Goal: Register for event/course

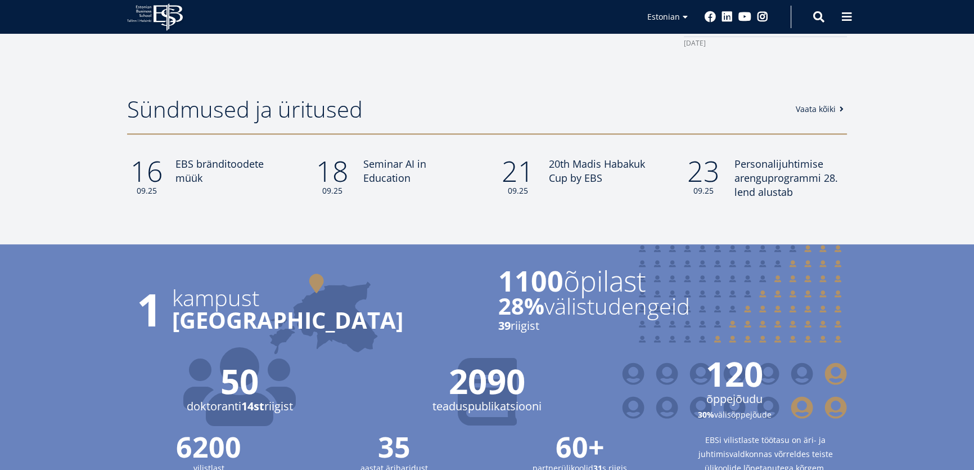
click at [196, 157] on span "EBS bränditoodete müük" at bounding box center [219, 171] width 88 height 28
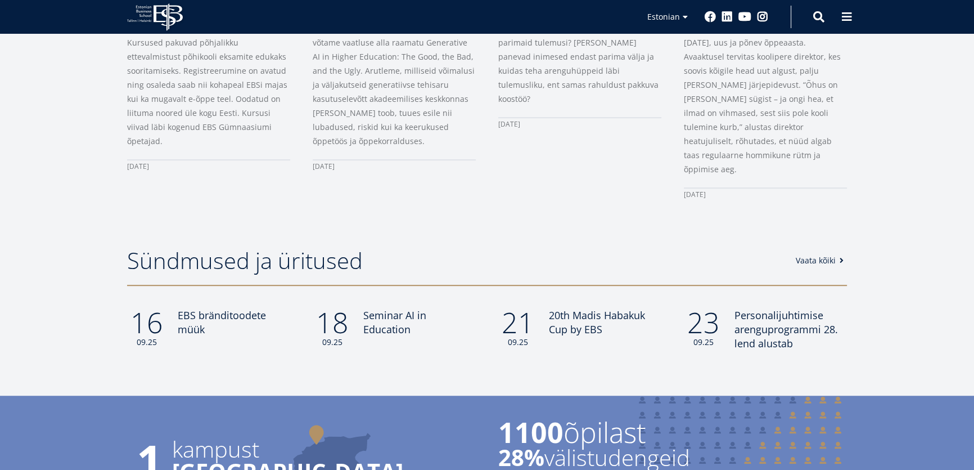
scroll to position [562, 0]
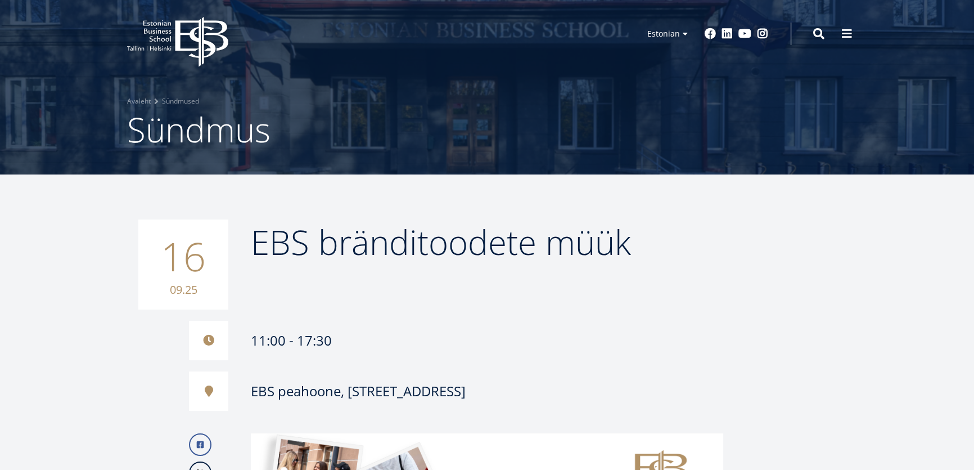
scroll to position [5, 0]
